Goal: Information Seeking & Learning: Learn about a topic

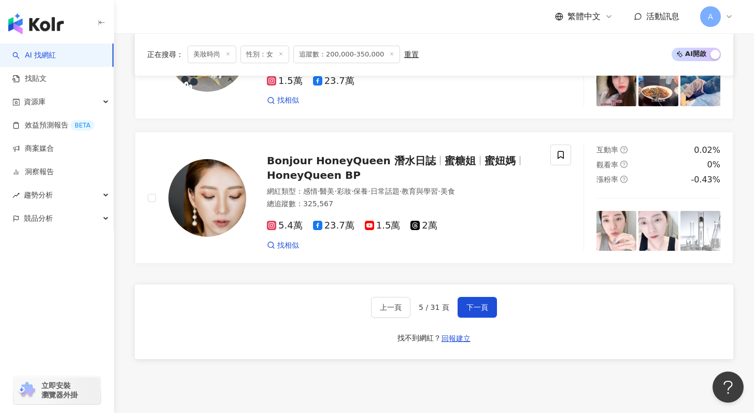
scroll to position [1988, 0]
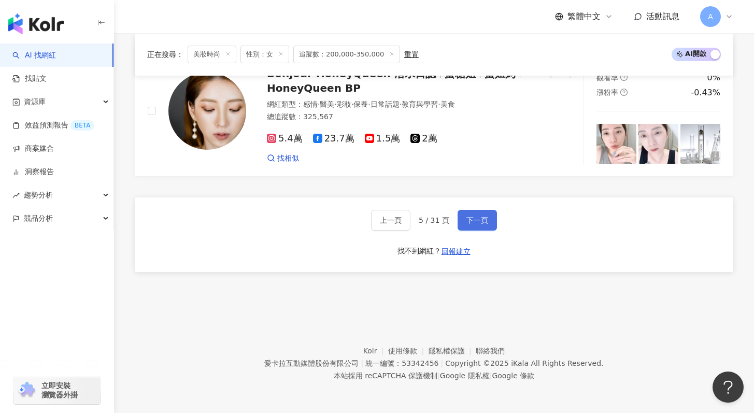
click at [479, 225] on button "下一頁" at bounding box center [476, 220] width 39 height 21
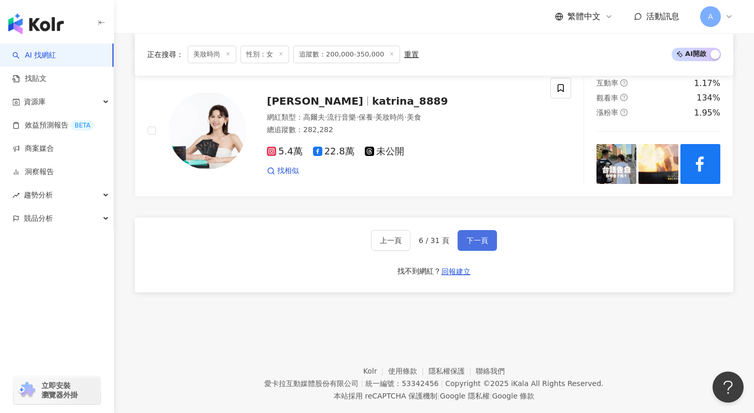
click at [483, 230] on button "下一頁" at bounding box center [476, 240] width 39 height 21
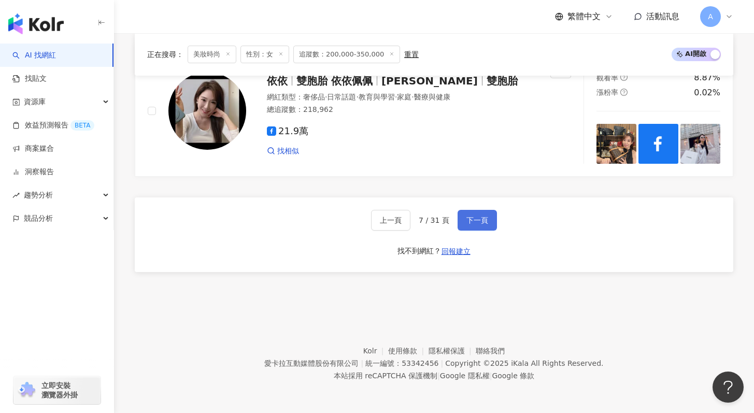
click at [477, 224] on button "下一頁" at bounding box center [476, 220] width 39 height 21
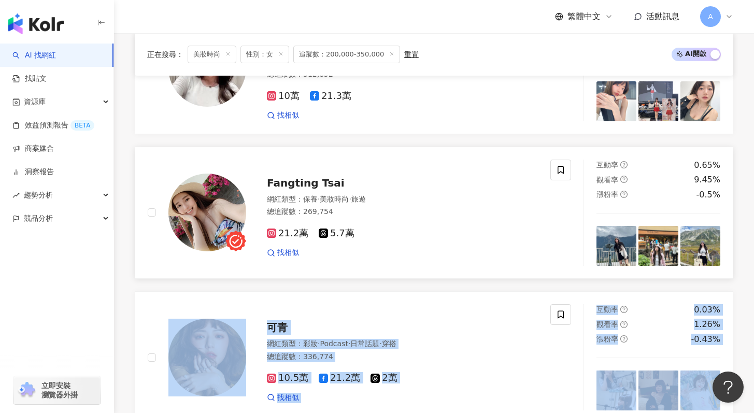
scroll to position [1876, 0]
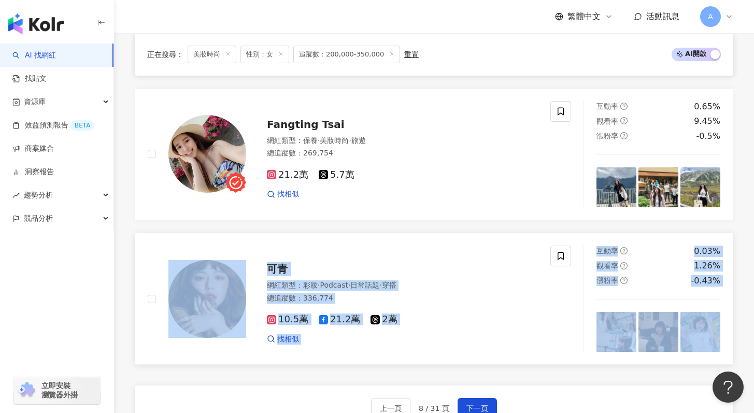
click at [497, 276] on div "可青" at bounding box center [402, 269] width 271 height 15
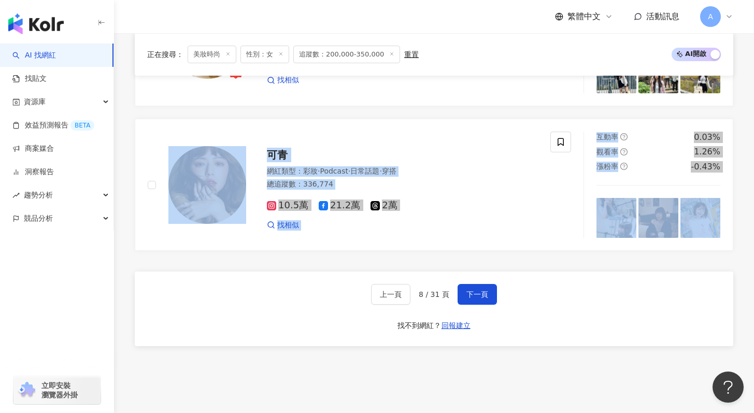
scroll to position [2072, 0]
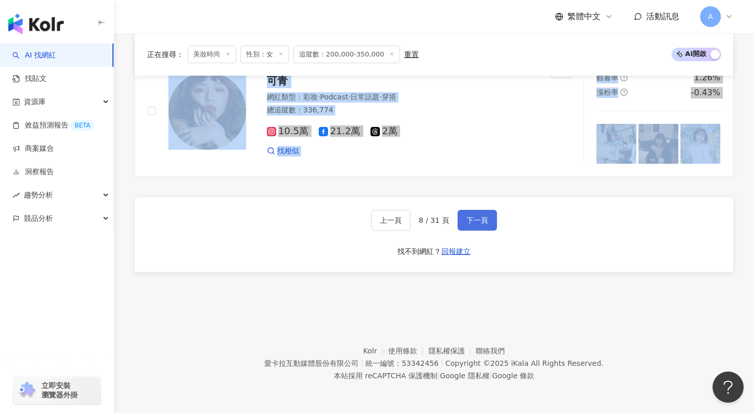
click at [477, 220] on span "下一頁" at bounding box center [477, 220] width 22 height 8
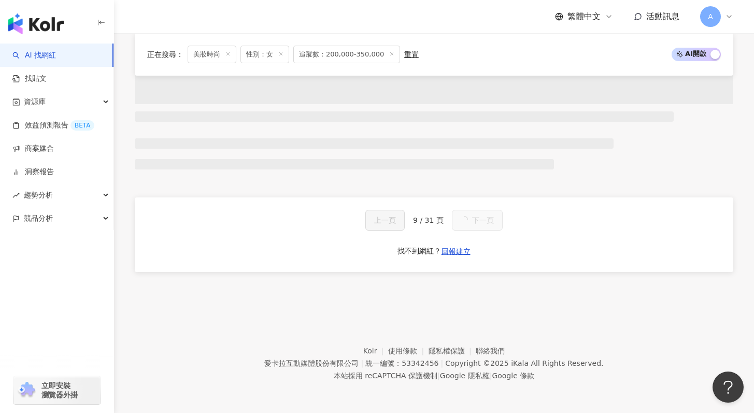
scroll to position [880, 0]
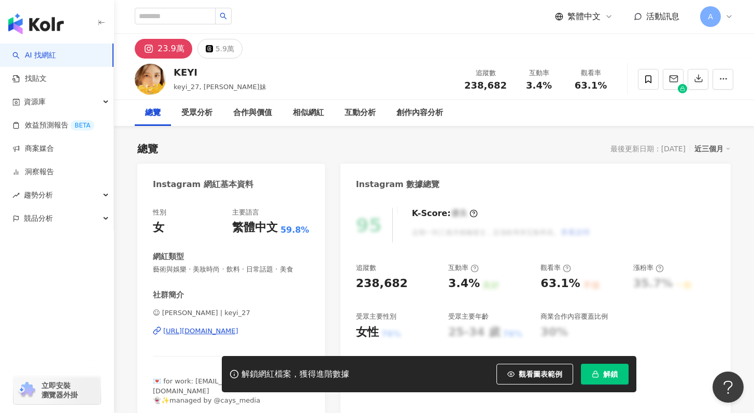
click at [204, 331] on div "https://www.instagram.com/keyi_27/" at bounding box center [200, 330] width 75 height 9
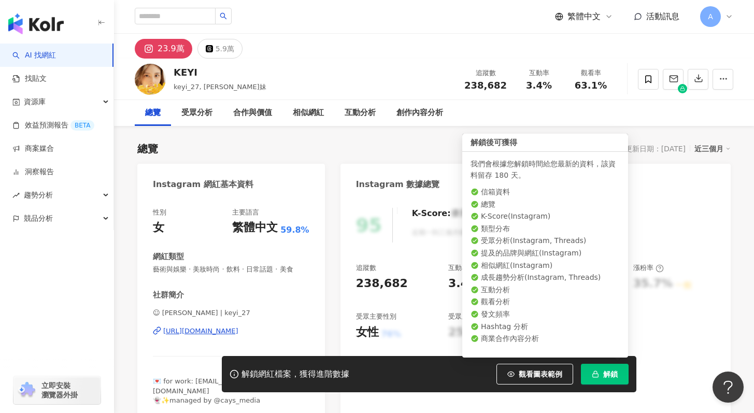
click at [594, 364] on button "解鎖" at bounding box center [605, 374] width 48 height 21
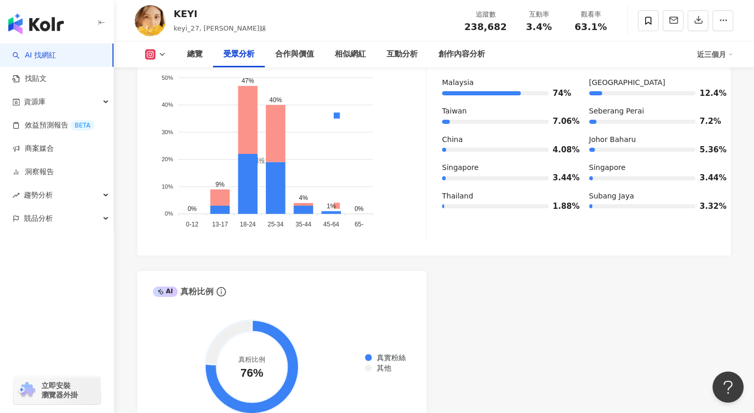
scroll to position [963, 0]
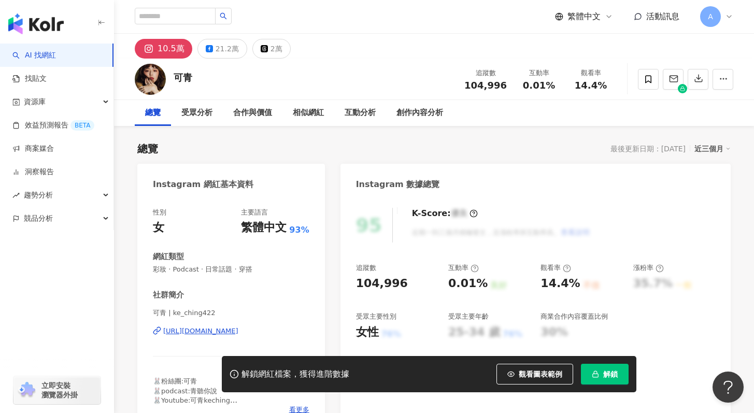
click at [253, 325] on div "可青 | ke_ching422 https://www.instagram.com/ke_ching422/" at bounding box center [231, 338] width 156 height 61
click at [238, 328] on div "https://www.instagram.com/ke_ching422/" at bounding box center [200, 330] width 75 height 9
